Goal: Navigation & Orientation: Find specific page/section

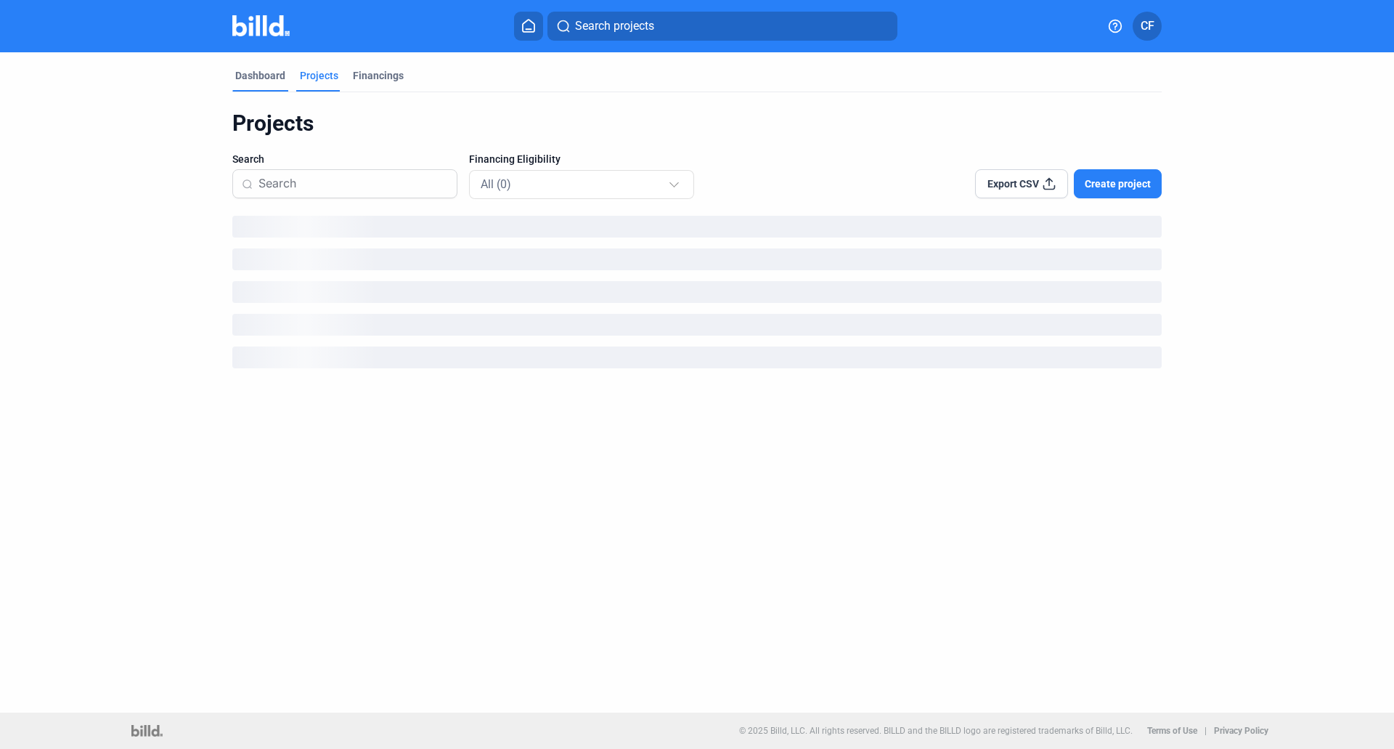
click at [263, 77] on div "Dashboard" at bounding box center [260, 75] width 50 height 15
